Goal: Find specific page/section: Find specific page/section

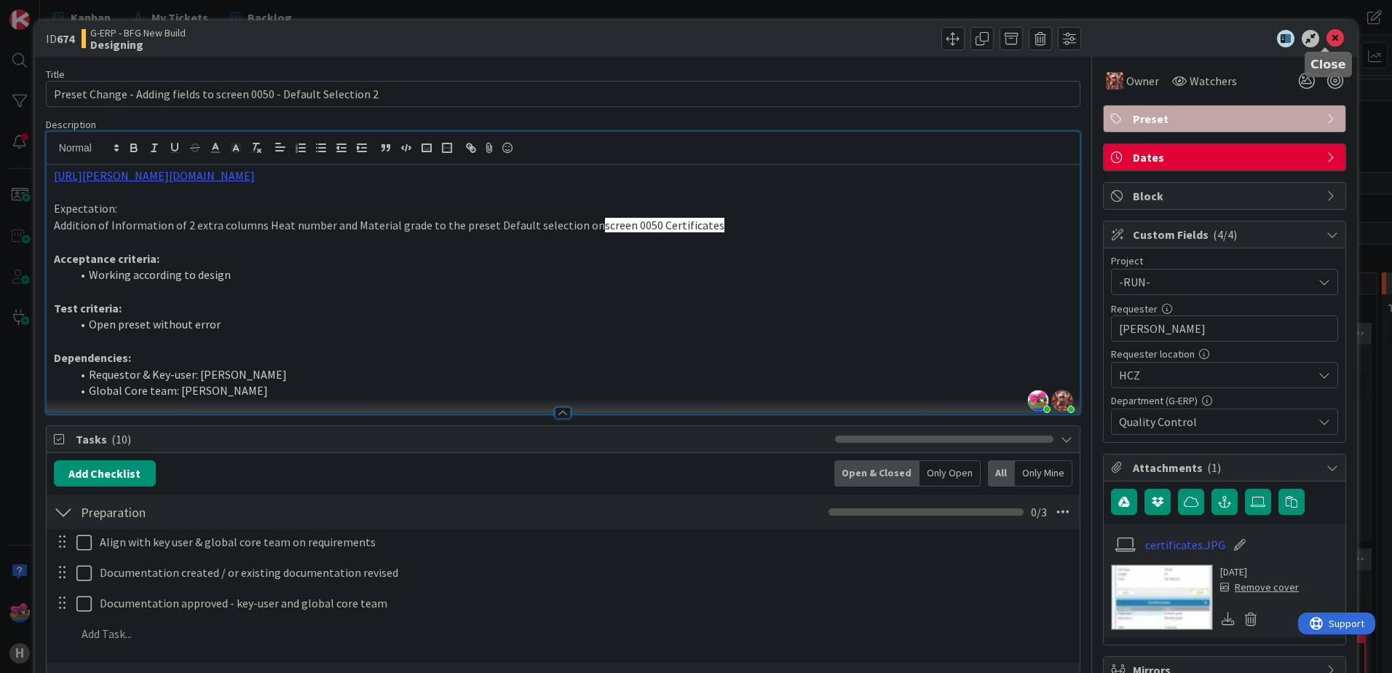
click at [1328, 39] on icon at bounding box center [1334, 38] width 17 height 17
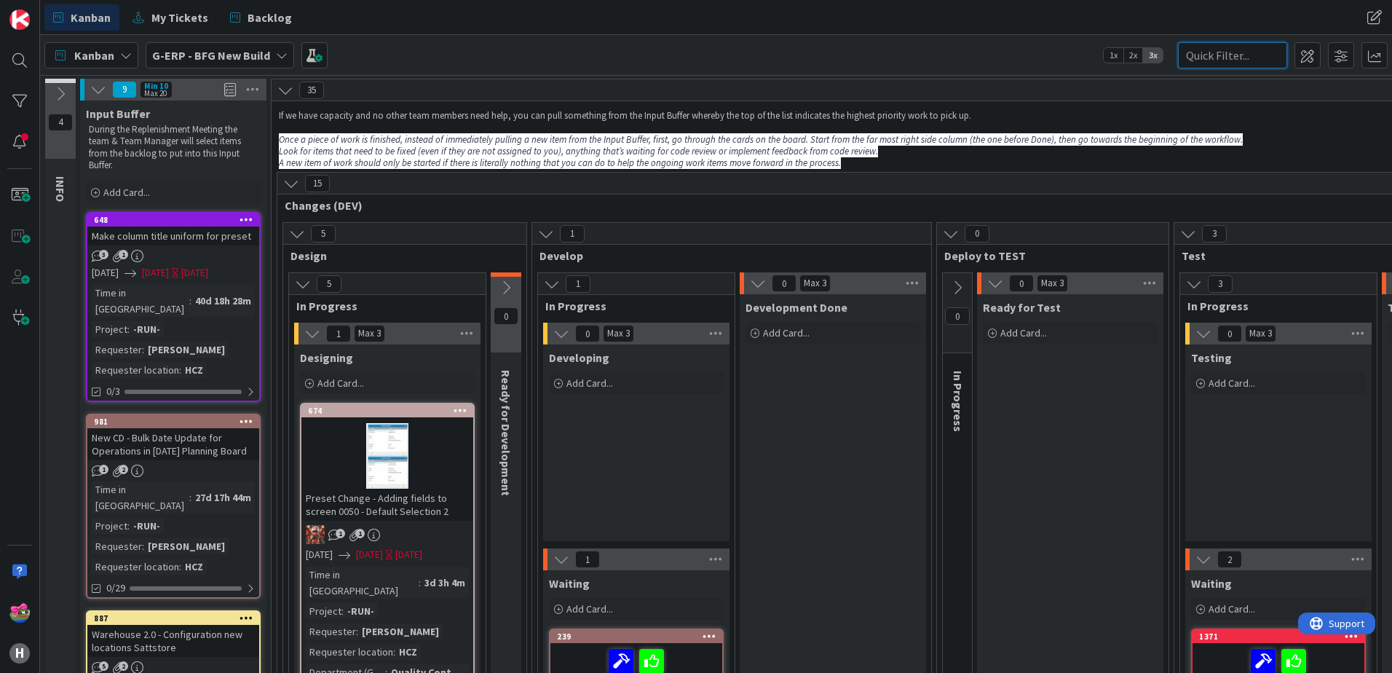
click at [1202, 50] on input "text" at bounding box center [1232, 55] width 109 height 26
paste input "1173"
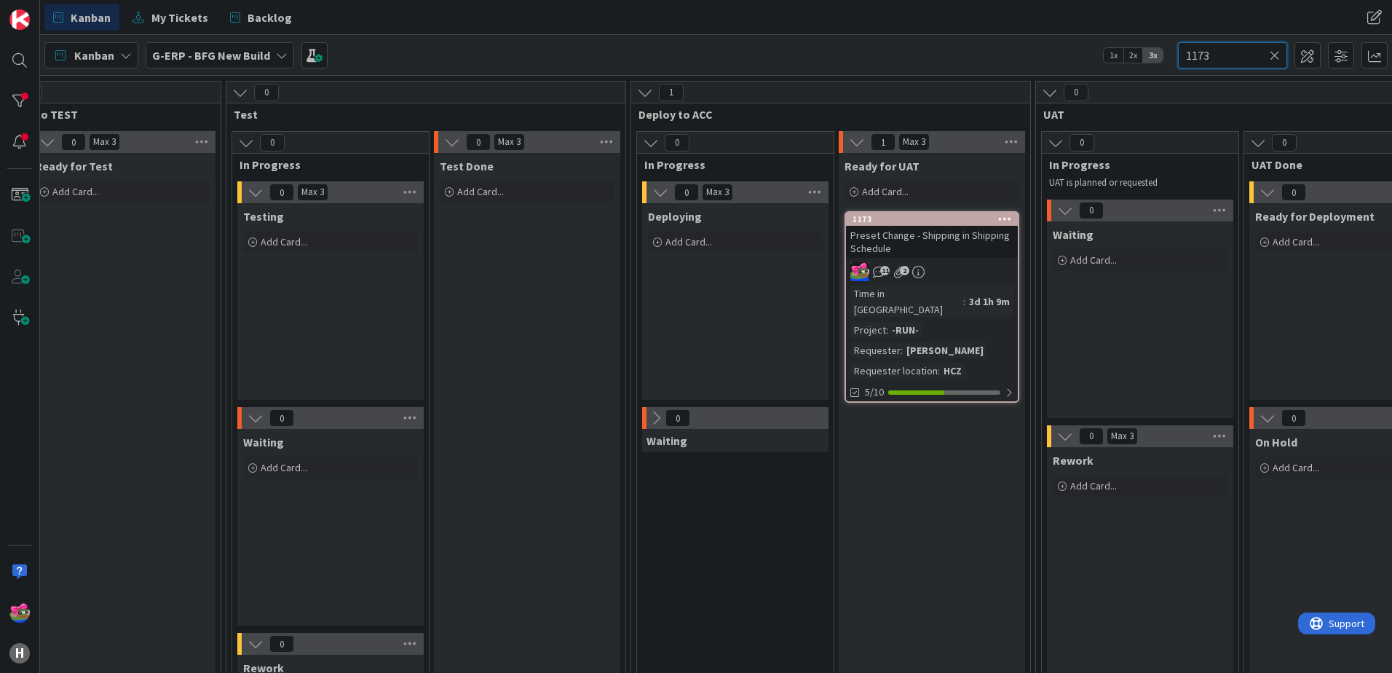
scroll to position [73, 948]
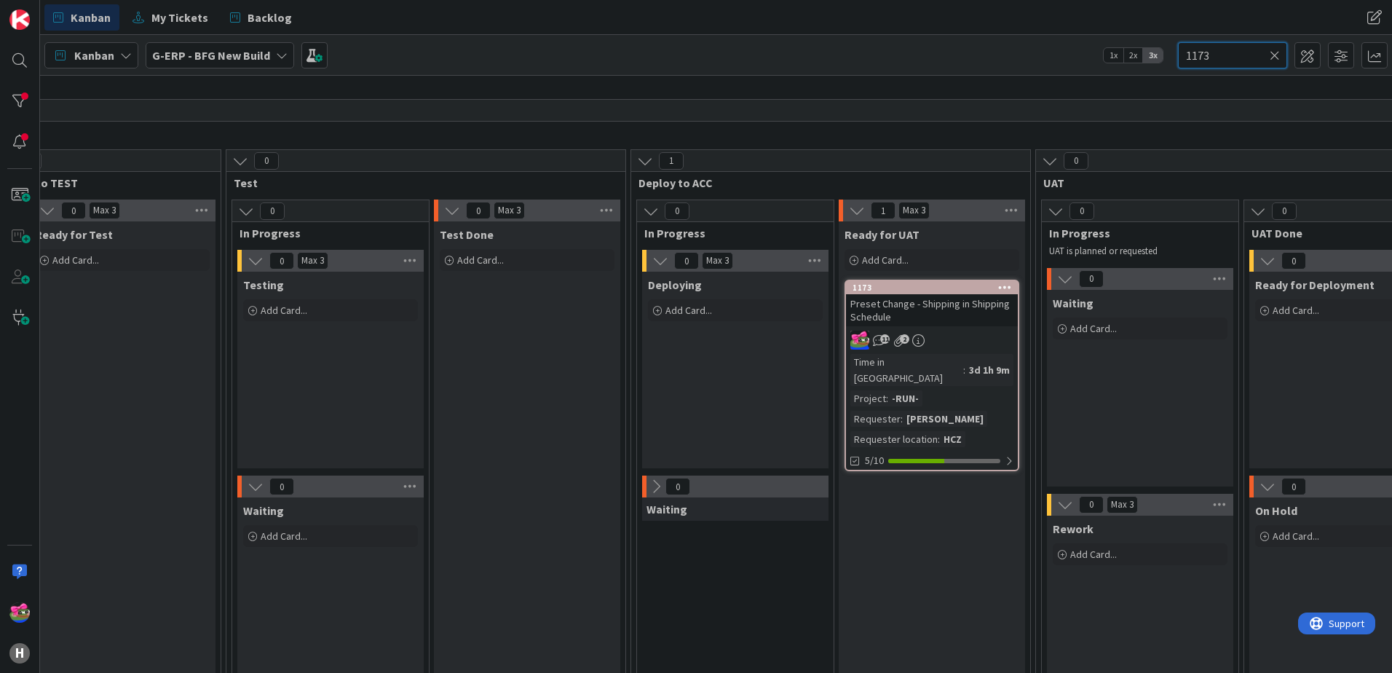
type input "1173"
click at [933, 288] on div "1173" at bounding box center [934, 287] width 165 height 10
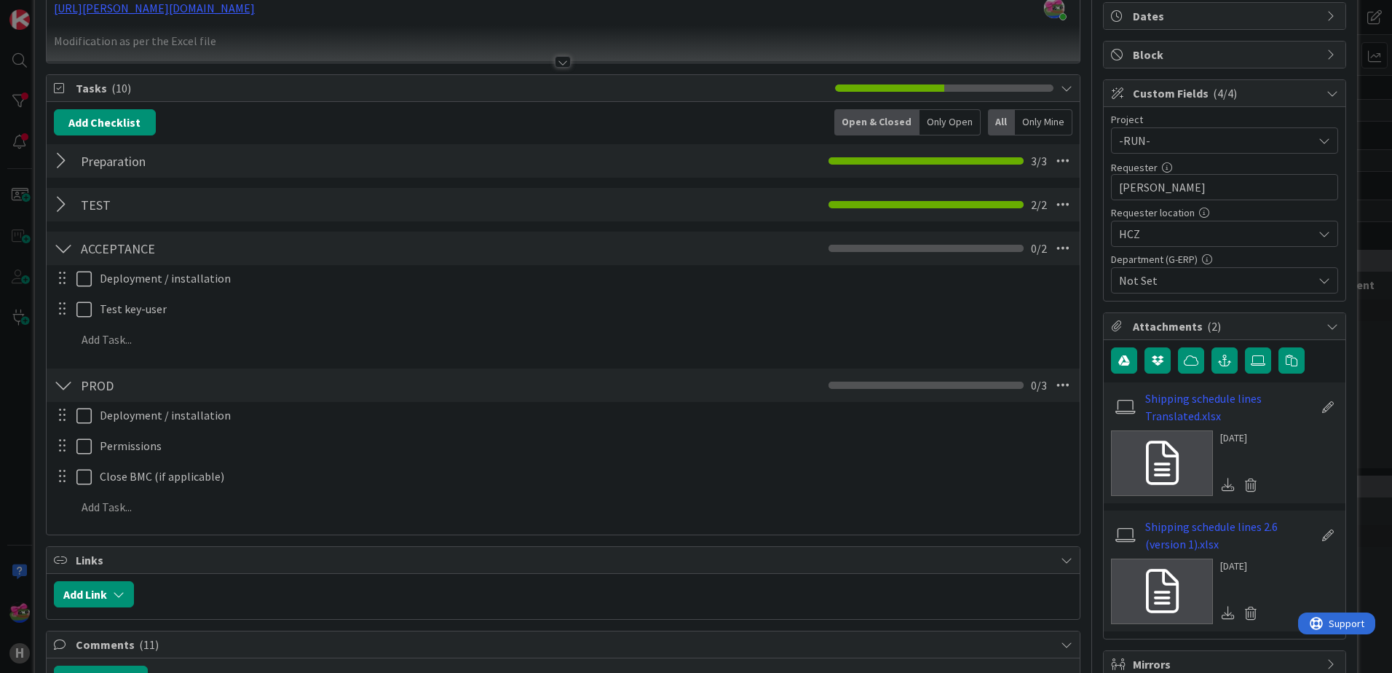
scroll to position [218, 0]
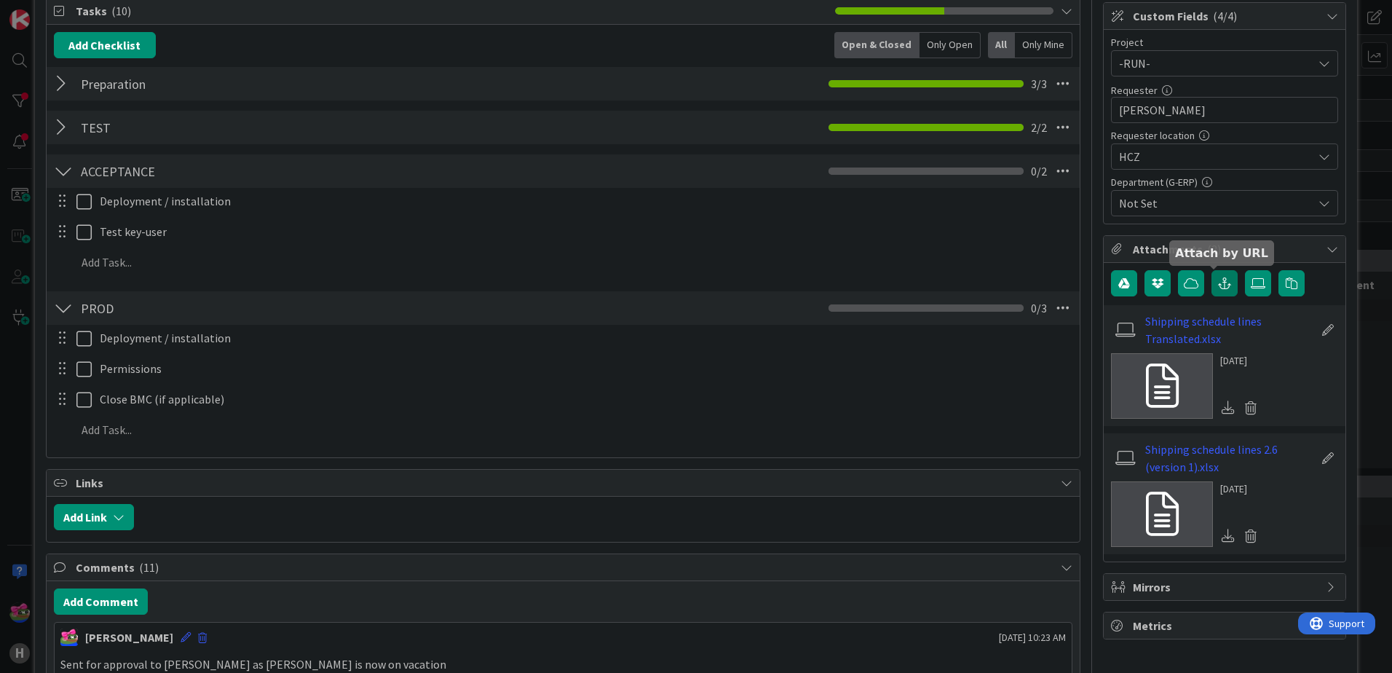
click at [1218, 285] on icon "button" at bounding box center [1224, 283] width 13 height 12
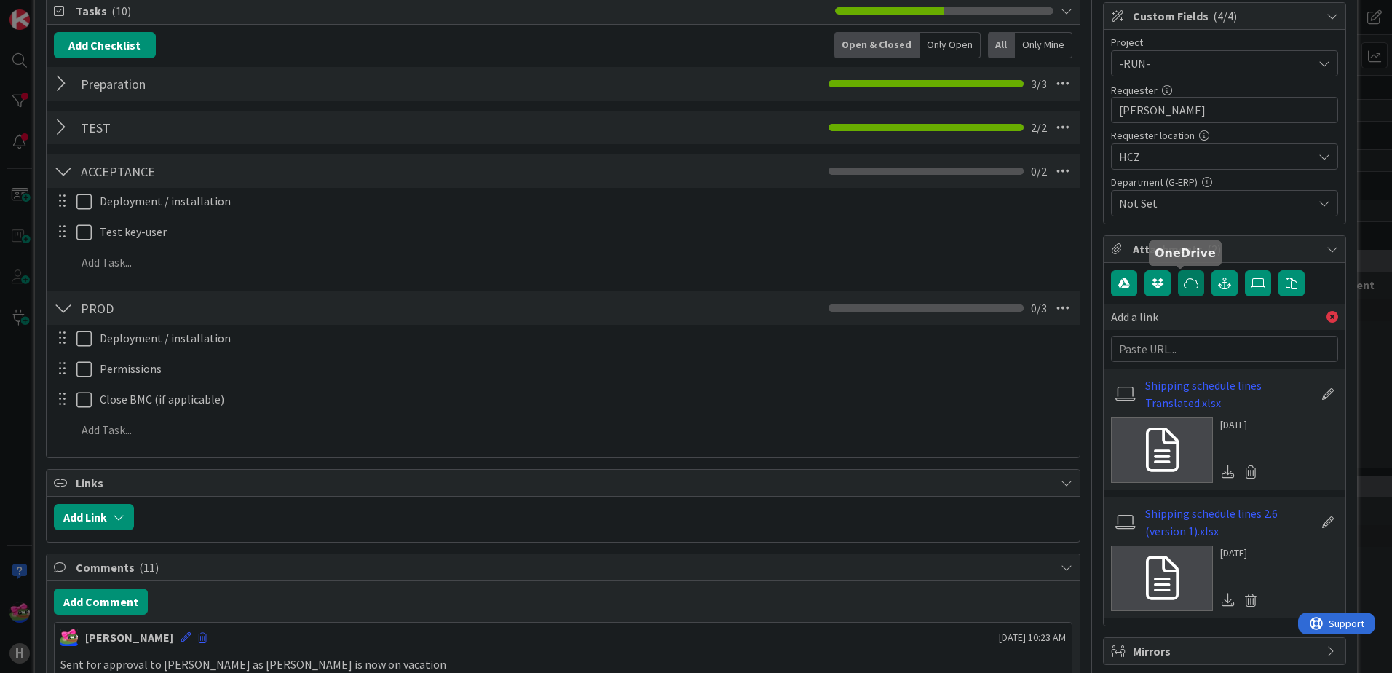
click at [1184, 277] on icon "button" at bounding box center [1191, 283] width 15 height 12
click at [1250, 276] on label at bounding box center [1258, 283] width 26 height 26
click at [1245, 270] on input "file" at bounding box center [1245, 270] width 0 height 0
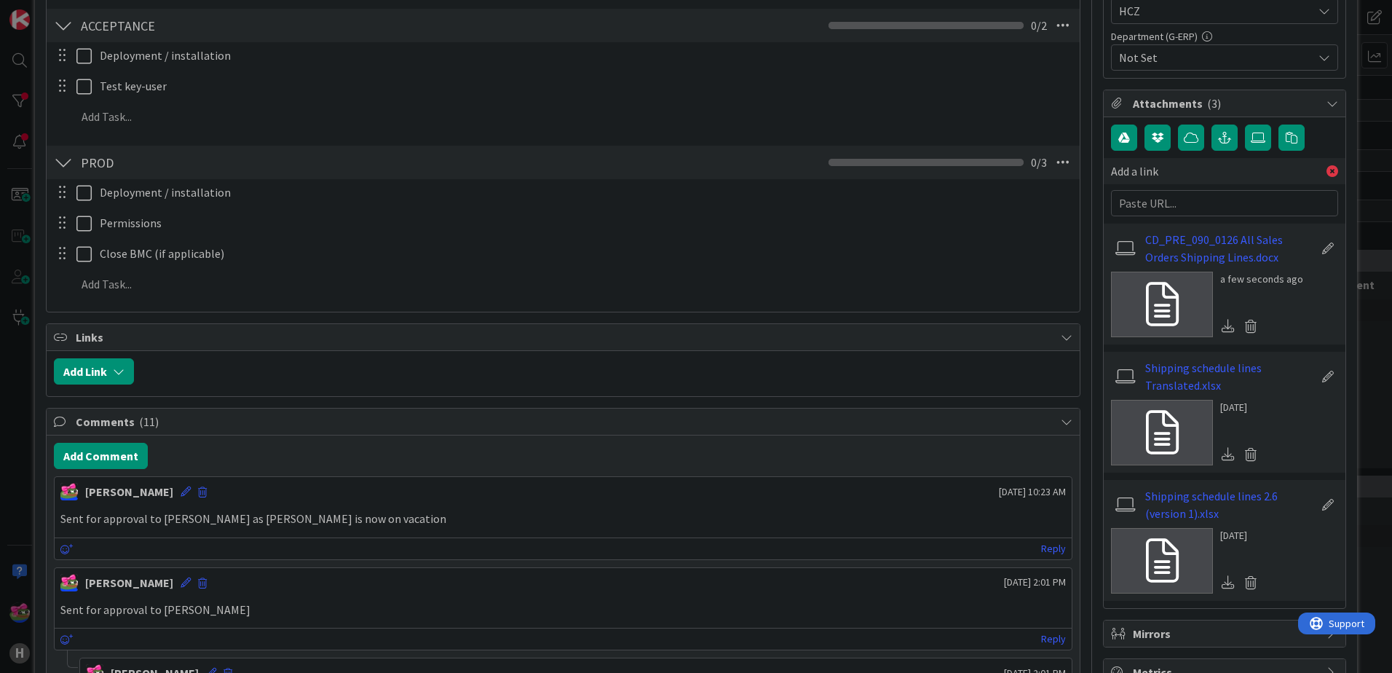
scroll to position [0, 0]
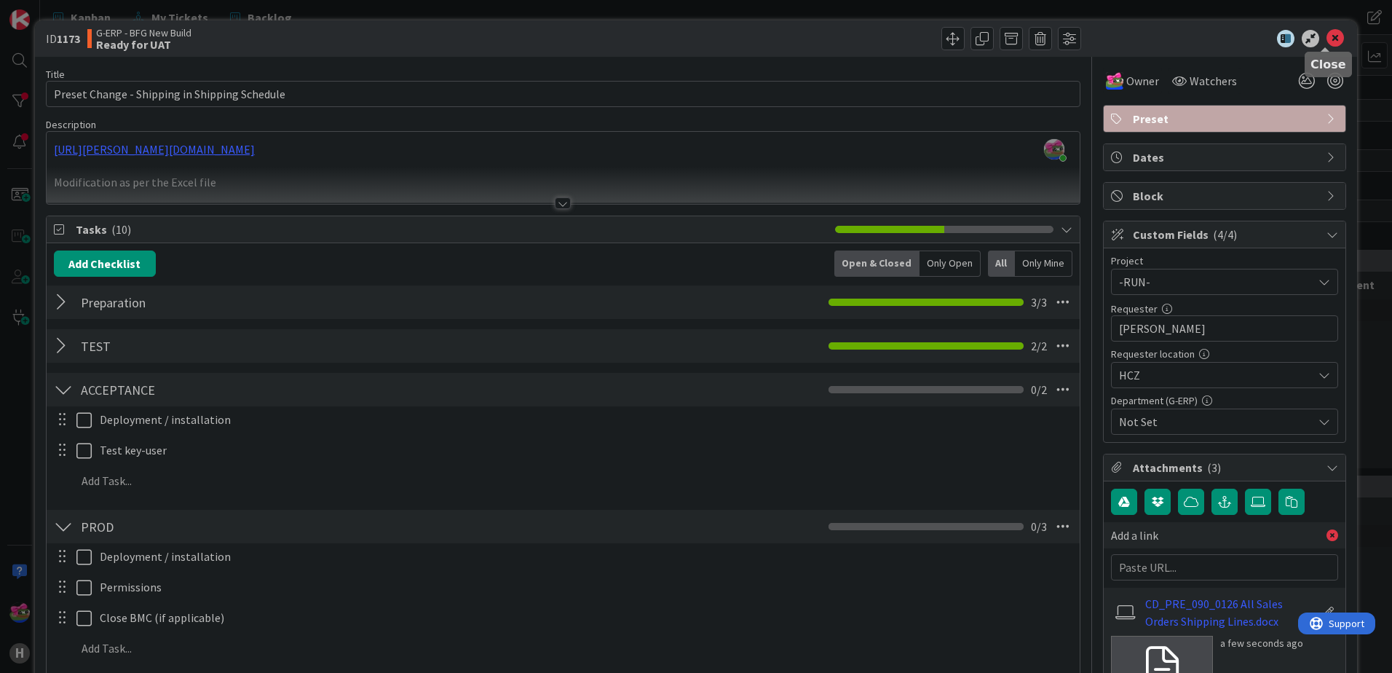
click at [1326, 41] on icon at bounding box center [1334, 38] width 17 height 17
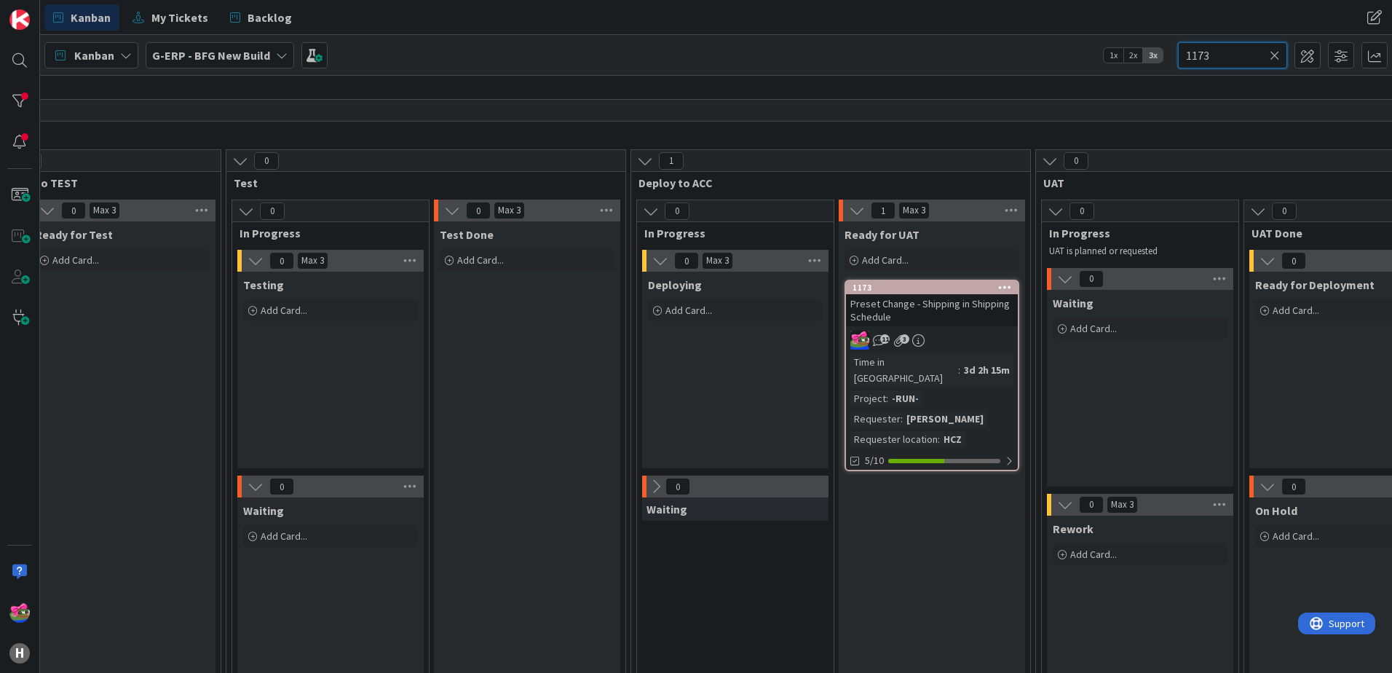
click at [1280, 49] on input "1173" at bounding box center [1232, 55] width 109 height 26
click at [1275, 54] on icon at bounding box center [1274, 55] width 10 height 13
